Goal: Information Seeking & Learning: Learn about a topic

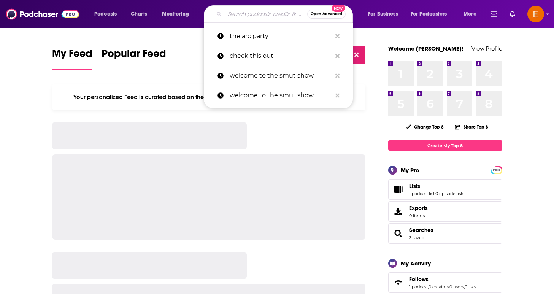
click at [254, 10] on input "Search podcasts, credits, & more..." at bounding box center [266, 14] width 82 height 12
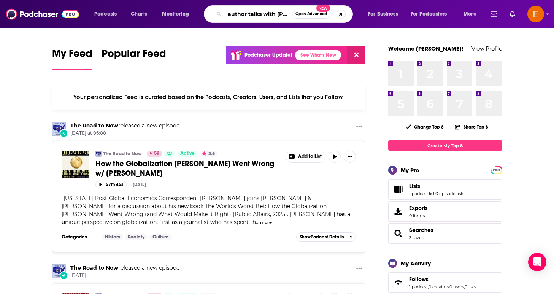
type input "author talks with [PERSON_NAME]>"
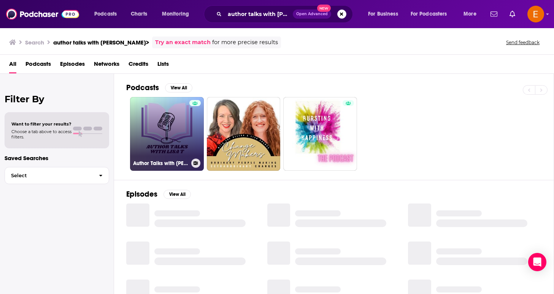
click at [184, 141] on link "Author Talks with [PERSON_NAME]" at bounding box center [167, 134] width 74 height 74
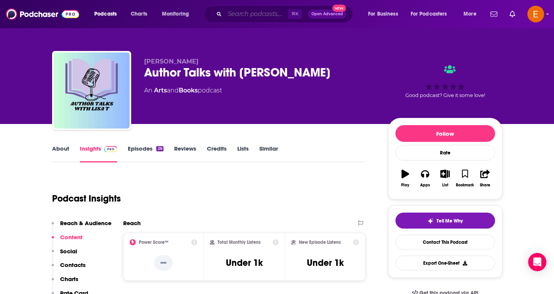
click at [233, 11] on input "Search podcasts, credits, & more..." at bounding box center [256, 14] width 63 height 12
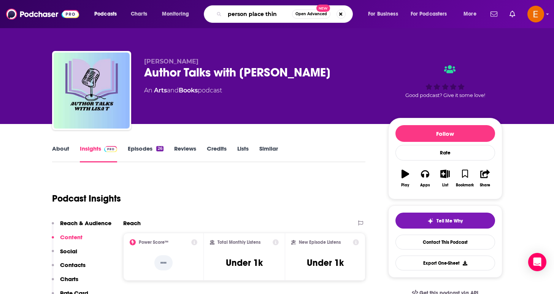
type input "person place thing"
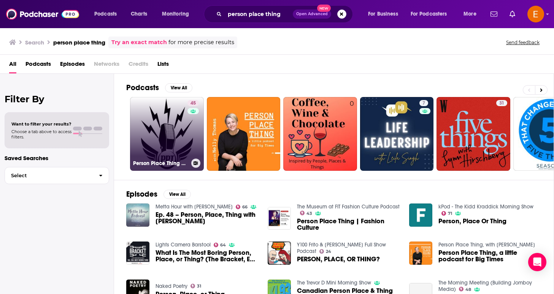
click at [141, 158] on link "45 Person Place Thing with [PERSON_NAME]" at bounding box center [167, 134] width 74 height 74
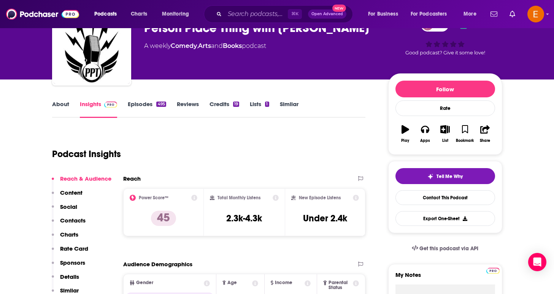
scroll to position [45, 0]
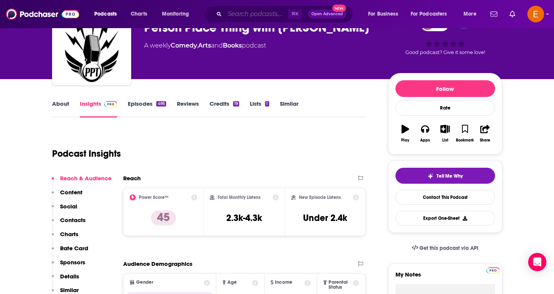
click at [230, 14] on input "Search podcasts, credits, & more..." at bounding box center [256, 14] width 63 height 12
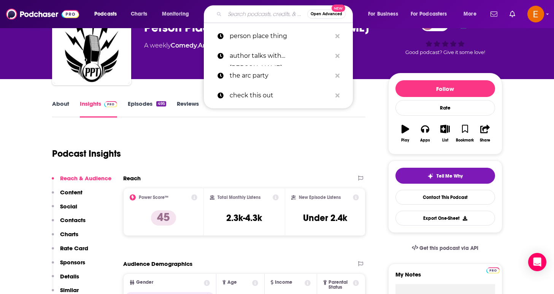
type input "o"
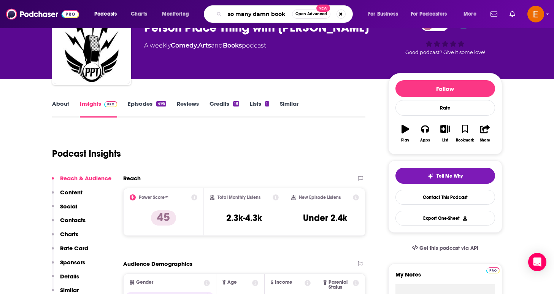
type input "so many damn books"
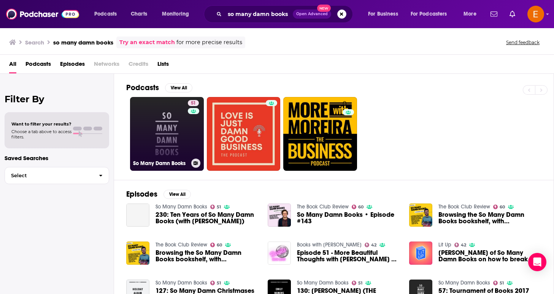
click at [176, 131] on link "51 So Many Damn Books" at bounding box center [167, 134] width 74 height 74
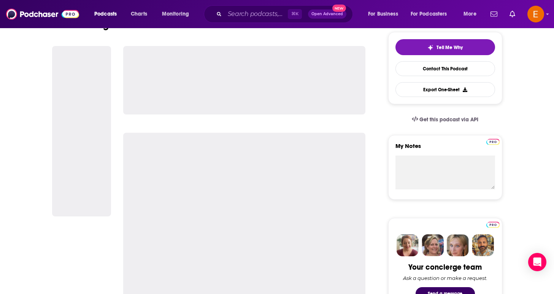
scroll to position [188, 0]
